Goal: Check status: Check status

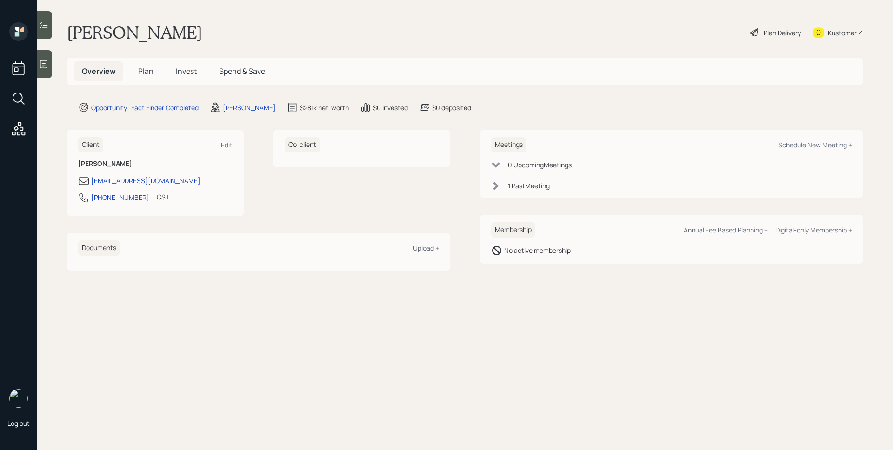
click at [534, 185] on div "1 Past Meeting" at bounding box center [529, 186] width 42 height 10
